Goal: Use online tool/utility

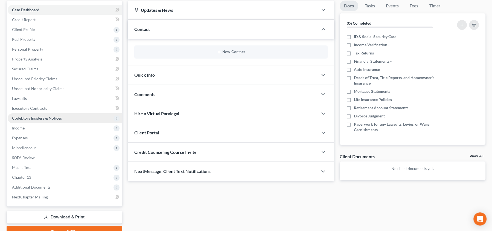
scroll to position [56, 0]
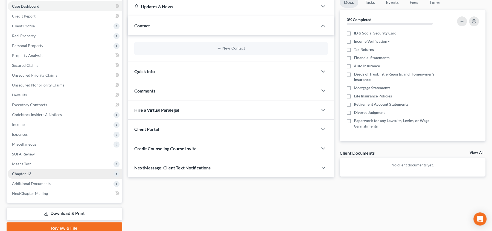
click at [41, 176] on span "Chapter 13" at bounding box center [65, 174] width 115 height 10
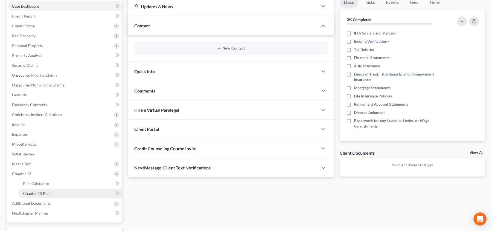
click at [48, 194] on span "Chapter 13 Plan" at bounding box center [37, 193] width 28 height 5
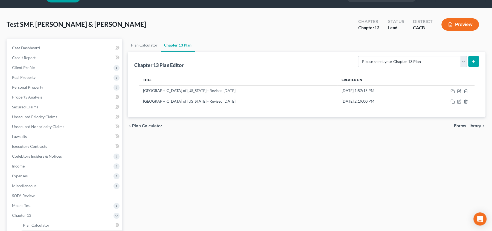
scroll to position [22, 0]
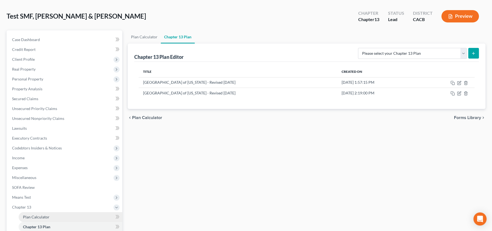
click at [70, 215] on link "Plan Calculator" at bounding box center [71, 217] width 104 height 10
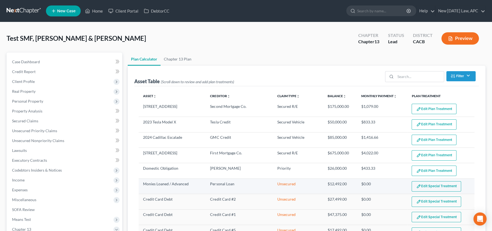
scroll to position [54, 0]
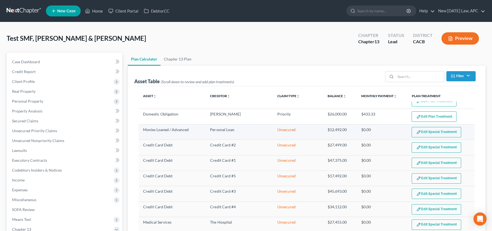
select select "59"
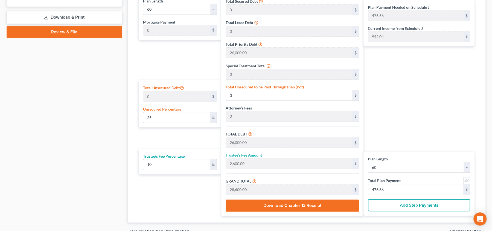
scroll to position [271, 0]
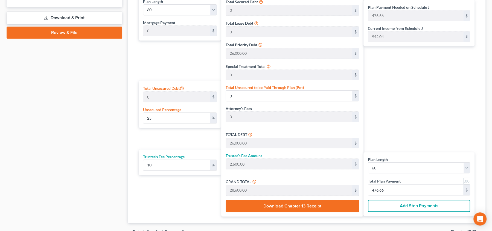
click at [395, 178] on label "Total Plan Payment" at bounding box center [384, 181] width 33 height 6
copy label "Total Plan Payment"
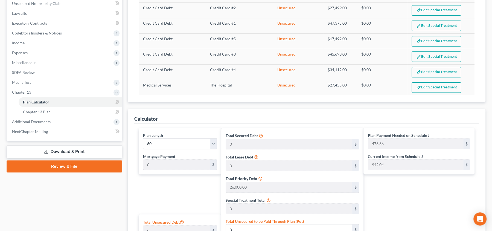
scroll to position [128, 0]
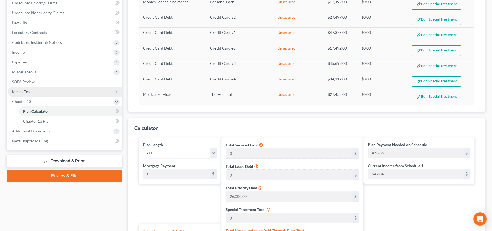
click at [39, 91] on span "Means Test" at bounding box center [65, 92] width 115 height 10
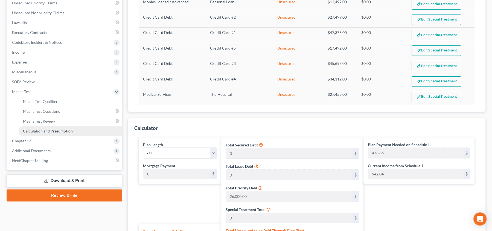
click at [62, 129] on span "Calculation and Presumption" at bounding box center [48, 131] width 50 height 5
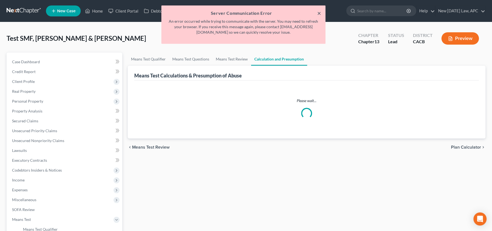
click at [319, 13] on button "×" at bounding box center [320, 13] width 4 height 7
